Goal: Task Accomplishment & Management: Complete application form

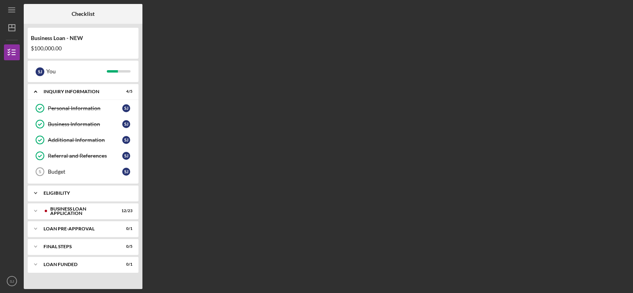
click at [116, 197] on div "Icon/Expander ELIGIBILITY 1 / 1" at bounding box center [83, 193] width 111 height 16
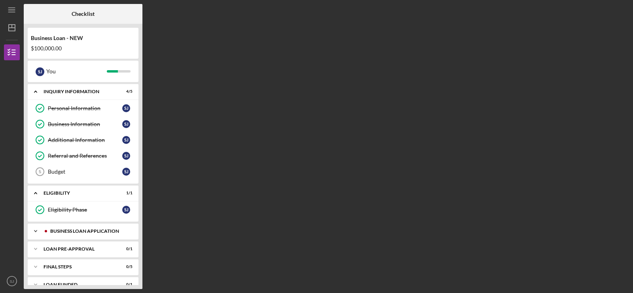
click at [91, 232] on div "BUSINESS LOAN APPLICATION" at bounding box center [89, 230] width 78 height 5
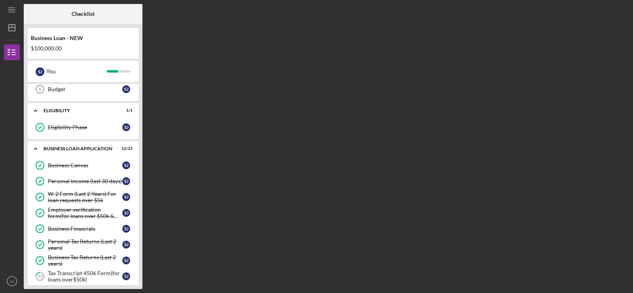
scroll to position [79, 0]
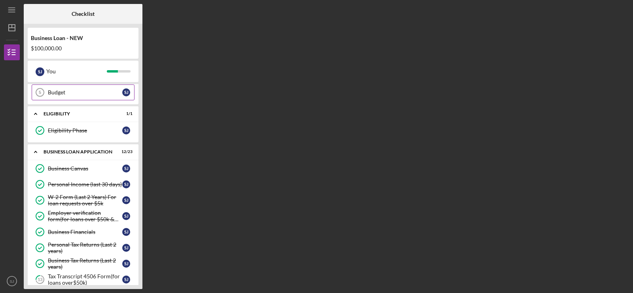
click at [61, 90] on div "Budget" at bounding box center [85, 92] width 74 height 6
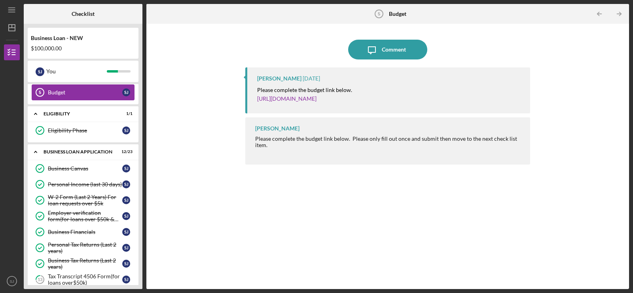
click at [63, 89] on div "Budget" at bounding box center [85, 92] width 74 height 6
drag, startPoint x: 4, startPoint y: 51, endPoint x: 5, endPoint y: 44, distance: 6.9
click at [5, 45] on div "Icon/Menu Budget 5 Budget Checklist Business Loan - NEW $100,000.00 [PERSON_NAM…" at bounding box center [316, 146] width 633 height 293
click at [5, 44] on nav "Icon/Menu Icon/Dashboard Dashboard Business Loan - NEW Checklist Icon/Table Pag…" at bounding box center [14, 144] width 20 height 289
